Goal: Book appointment/travel/reservation

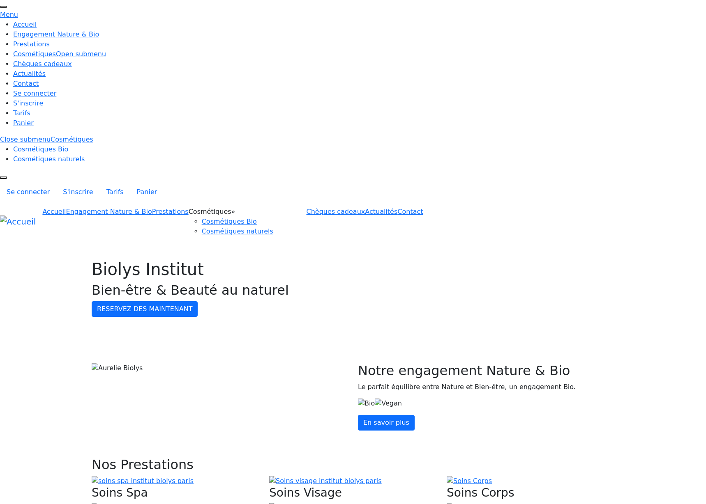
click at [189, 208] on link "Prestations" at bounding box center [170, 212] width 37 height 8
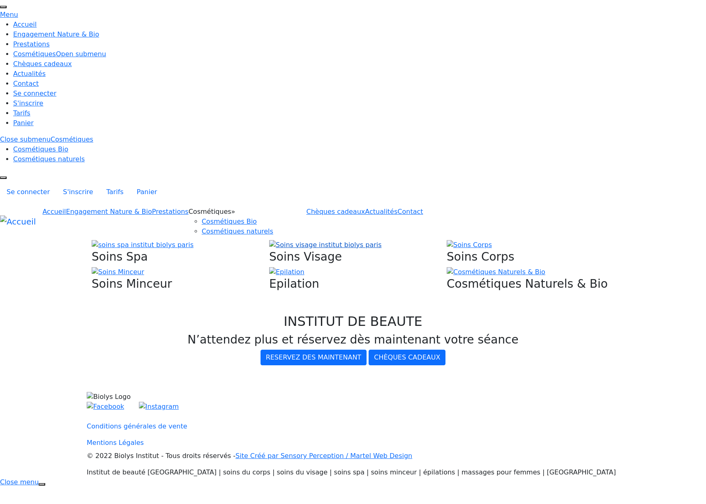
click at [315, 240] on img at bounding box center [325, 245] width 113 height 10
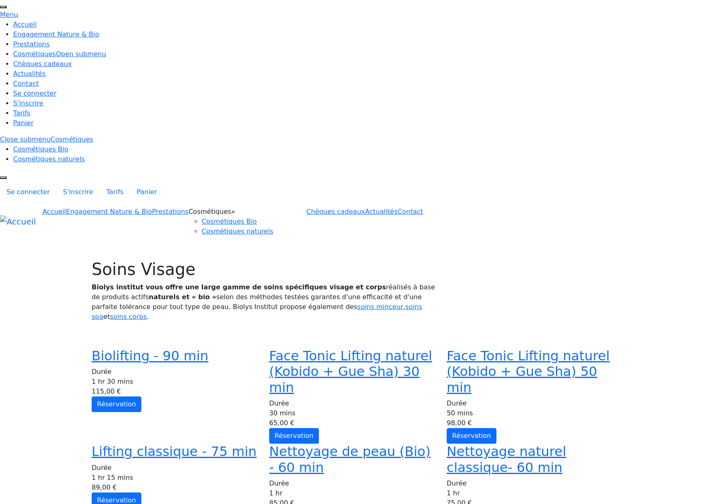
scroll to position [198, 0]
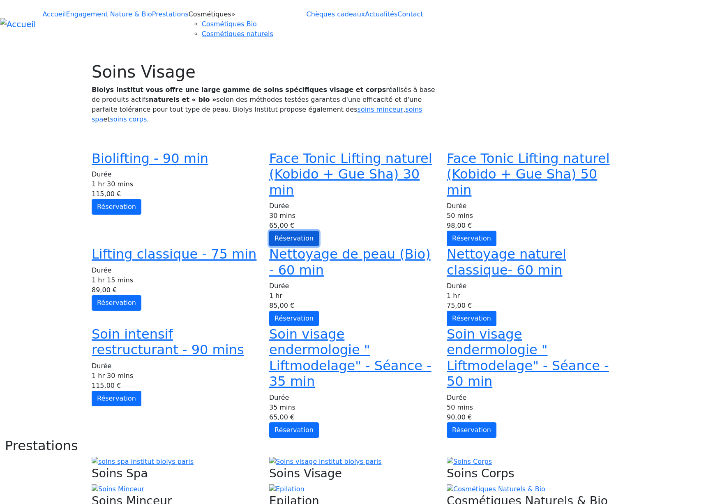
click at [319, 231] on link "Réservation" at bounding box center [294, 239] width 50 height 16
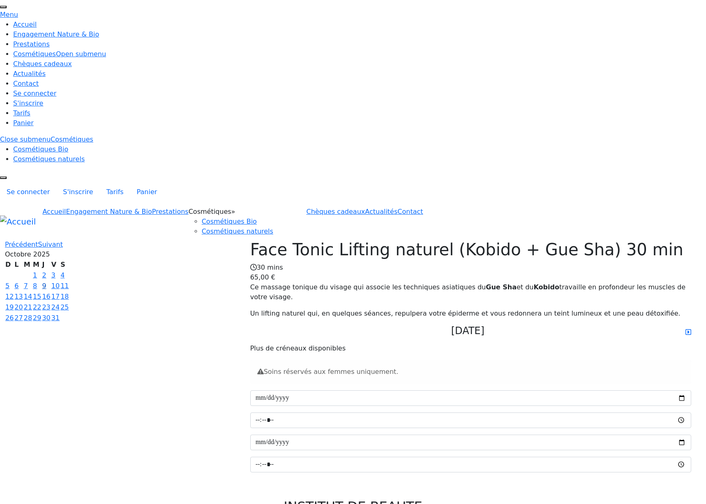
click at [46, 282] on link "9" at bounding box center [44, 286] width 4 height 8
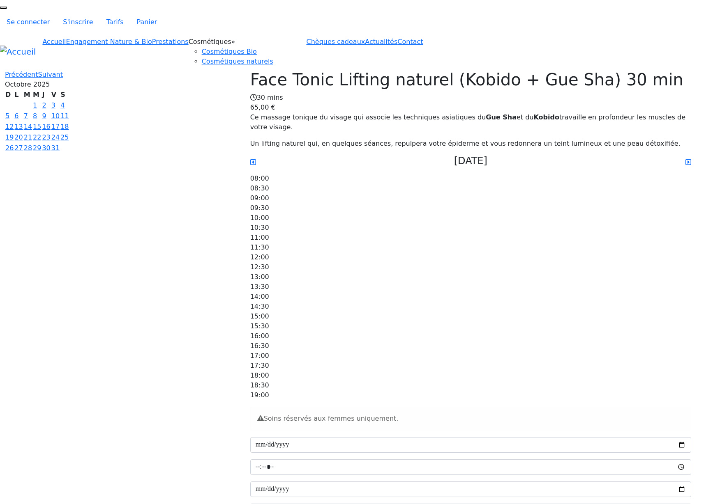
scroll to position [134, 0]
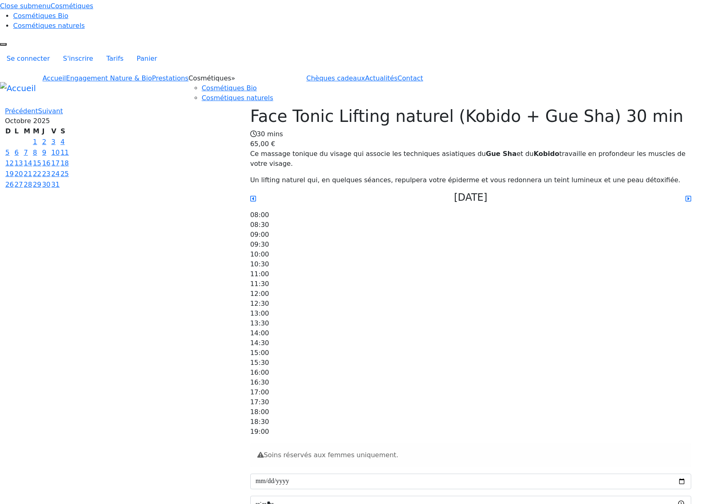
click at [438, 279] on div "11:30" at bounding box center [470, 284] width 441 height 10
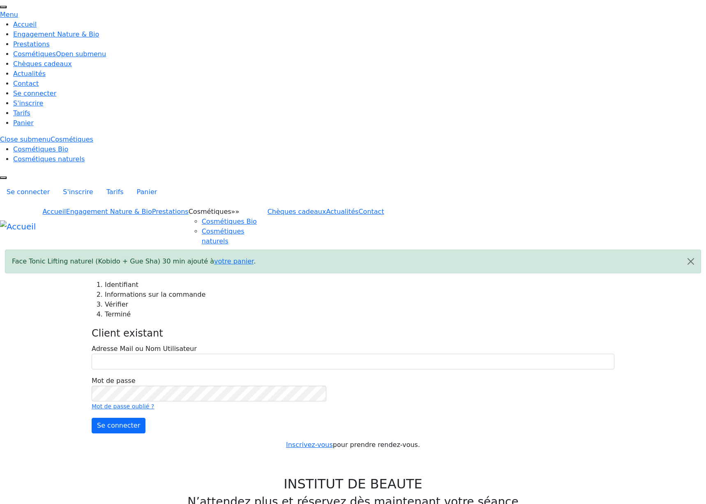
click at [136, 326] on div "Client existant Adresse Mail ou Nom Utilisateur Mot de passe Mot de passe oubli…" at bounding box center [353, 380] width 523 height 108
click at [164, 184] on link "Panier" at bounding box center [147, 192] width 34 height 16
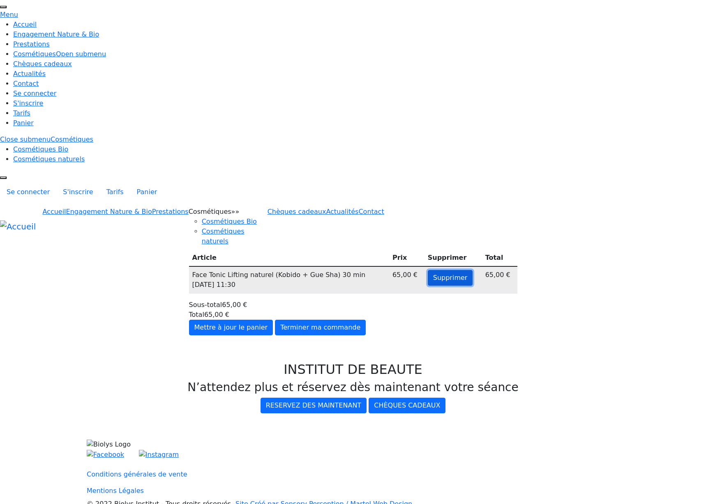
click at [447, 270] on button "Supprimer" at bounding box center [450, 278] width 45 height 16
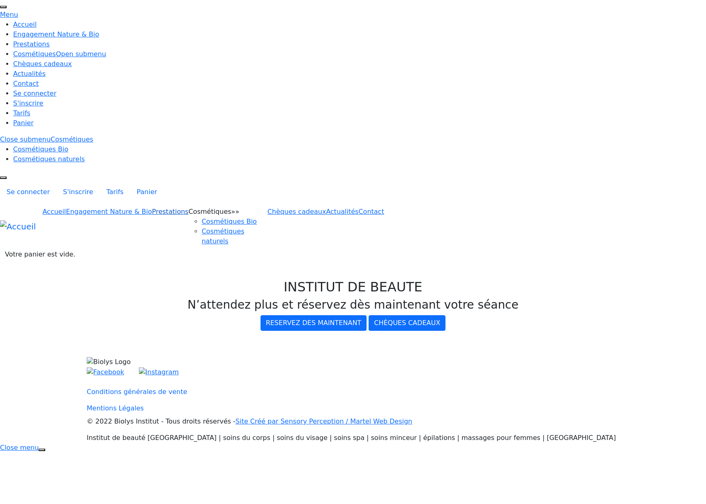
click at [189, 208] on link "Prestations" at bounding box center [170, 212] width 37 height 8
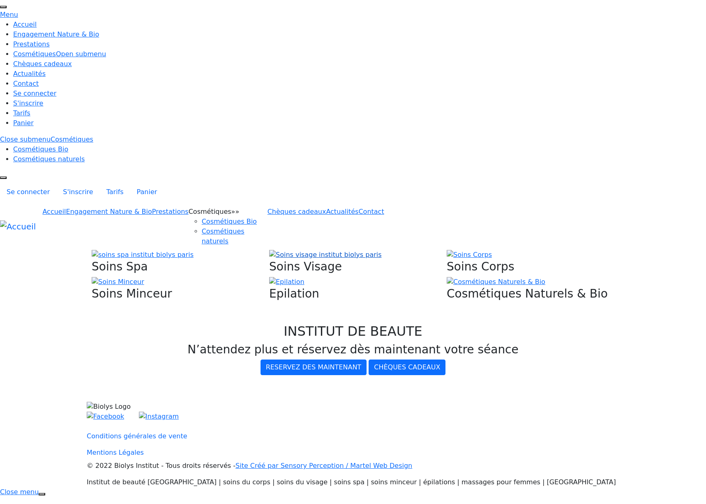
click at [380, 250] on img at bounding box center [325, 255] width 113 height 10
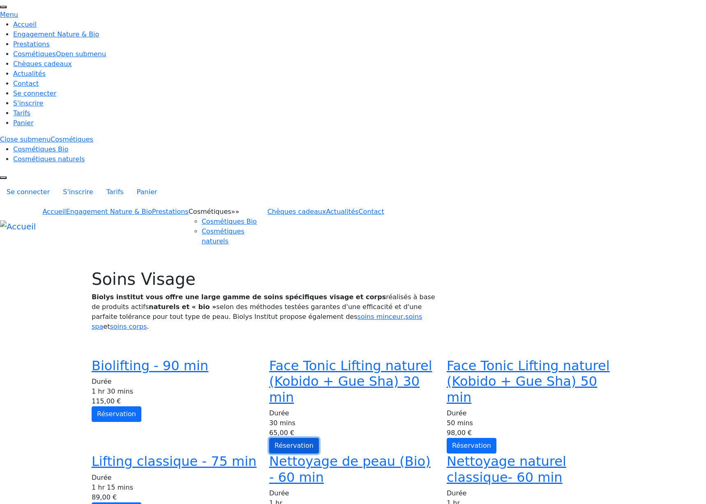
click at [319, 438] on link "Réservation" at bounding box center [294, 446] width 50 height 16
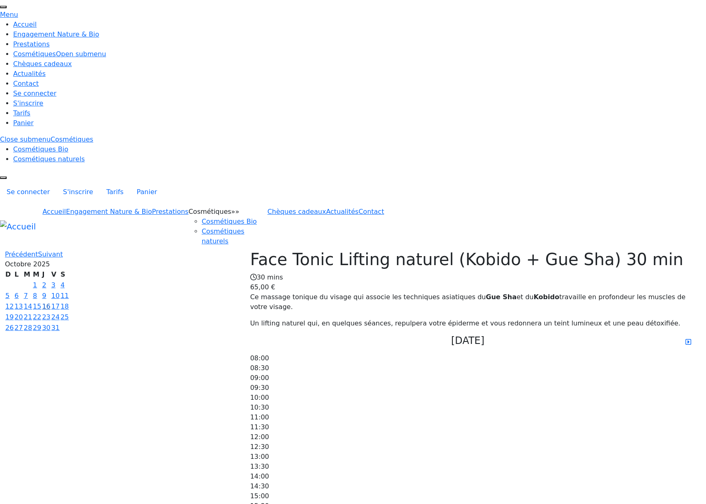
click at [50, 303] on link "16" at bounding box center [46, 307] width 8 height 8
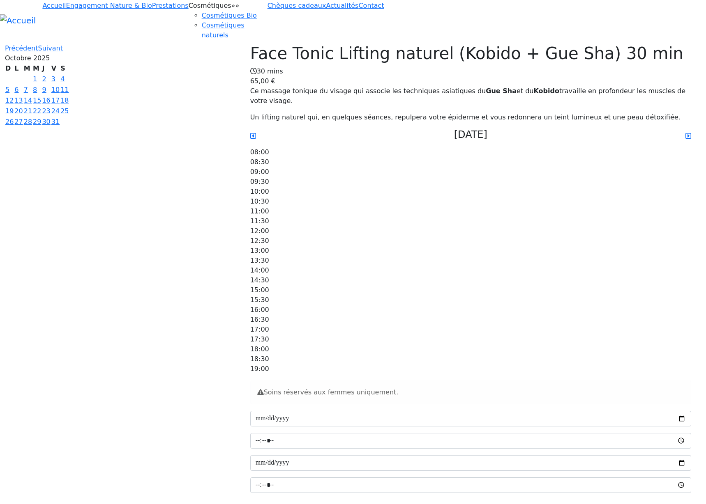
click at [433, 276] on div "14:30" at bounding box center [470, 281] width 441 height 10
click at [341, 500] on button "Confirmer la réservation" at bounding box center [295, 508] width 91 height 16
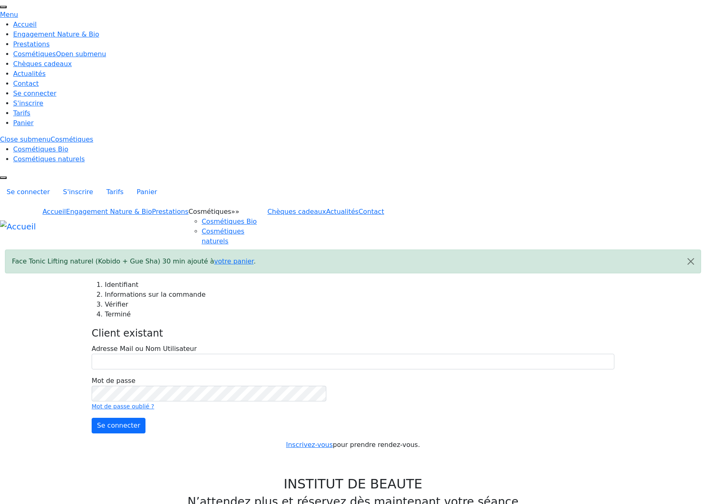
type input "******"
click at [145, 418] on button "Se connecter" at bounding box center [119, 426] width 54 height 16
